Goal: Find specific page/section: Find specific page/section

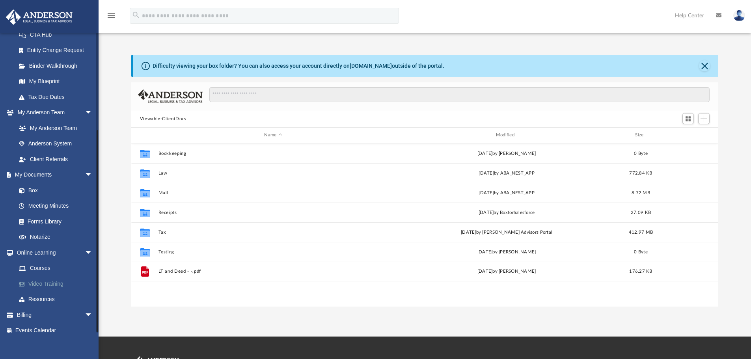
scroll to position [140, 0]
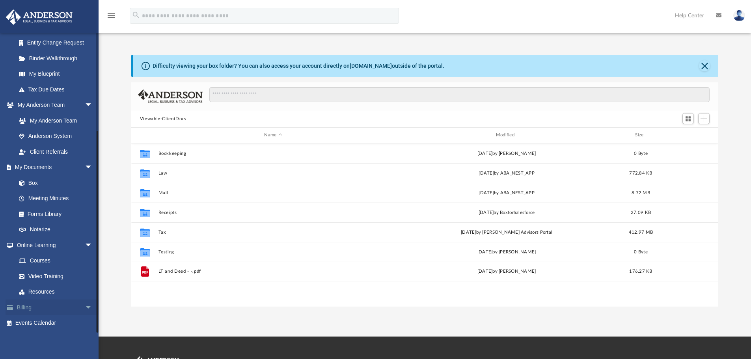
click at [19, 306] on link "Billing arrow_drop_down" at bounding box center [55, 308] width 99 height 16
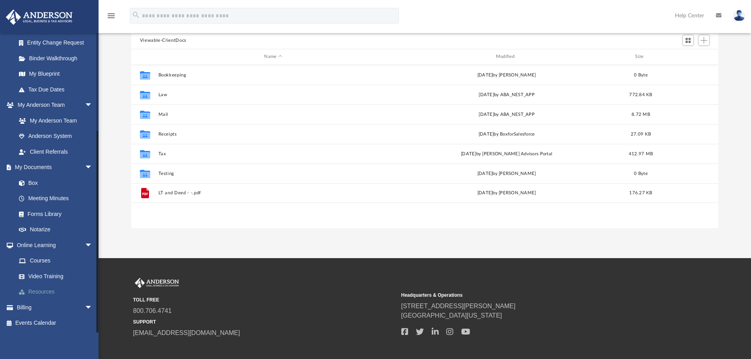
scroll to position [79, 0]
click at [85, 308] on span "arrow_drop_down" at bounding box center [93, 308] width 16 height 16
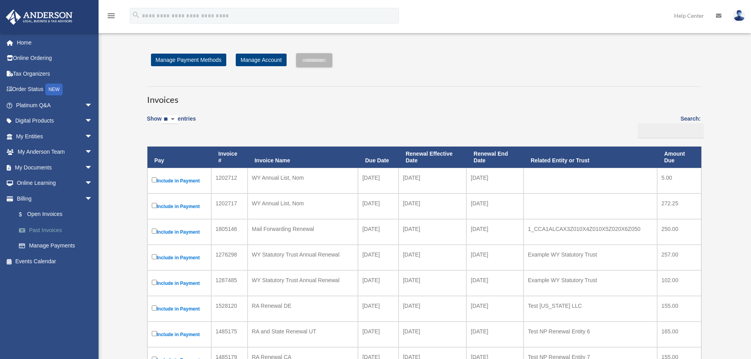
click at [38, 229] on link "Past Invoices" at bounding box center [57, 230] width 93 height 16
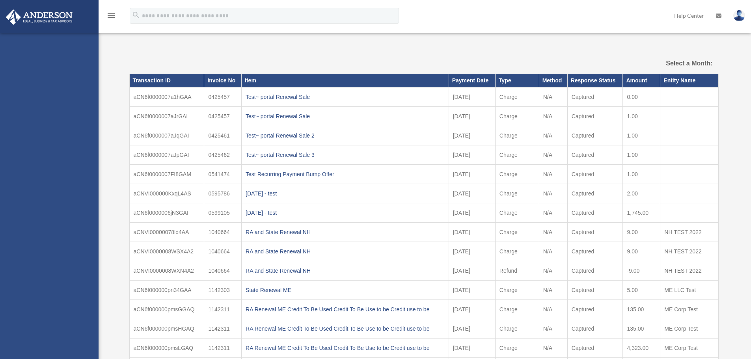
select select
